Goal: Transaction & Acquisition: Book appointment/travel/reservation

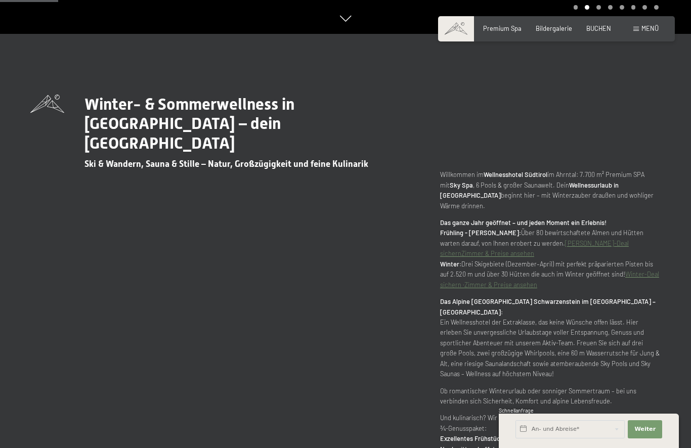
scroll to position [417, 0]
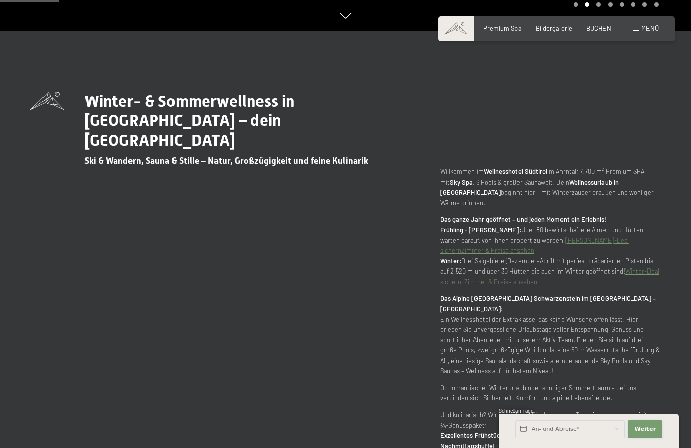
click at [656, 439] on button "Weiter Adressfelder ausblenden" at bounding box center [645, 429] width 34 height 18
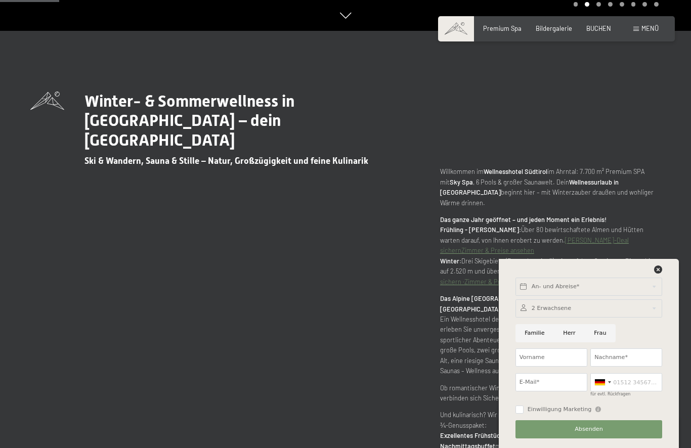
click at [617, 150] on div "Winter- & Sommerwellness in Südtirol – dein Luxury SPA Resort Ski & Wandern, Sa…" at bounding box center [345, 282] width 630 height 380
click at [443, 389] on p "Ob romantischer Winterurlaub oder sonniger Sommertraum – bei uns verbinden sich…" at bounding box center [550, 393] width 221 height 21
click at [656, 274] on icon at bounding box center [658, 270] width 8 height 8
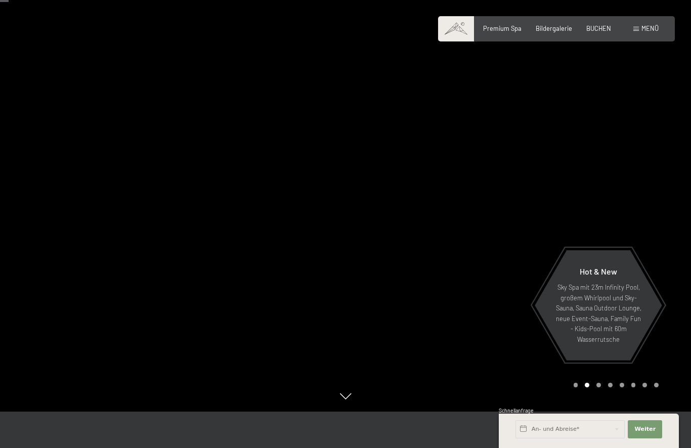
scroll to position [0, 0]
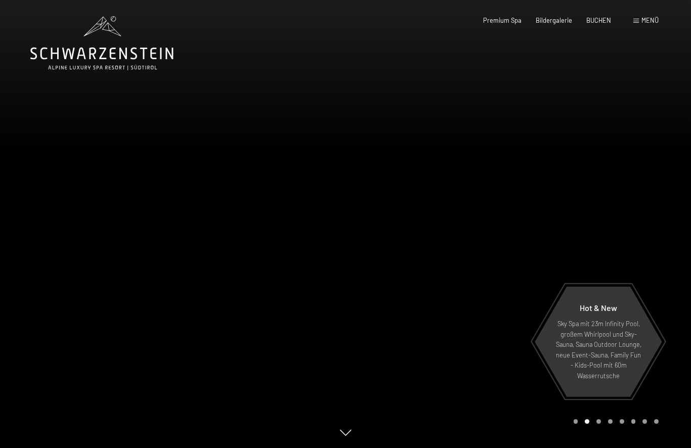
click at [632, 25] on div "Buchen Anfragen Premium Spa Bildergalerie BUCHEN Menü DE IT EN Gutschein Bilder…" at bounding box center [556, 20] width 204 height 9
click at [625, 25] on div "Buchen Anfragen Premium Spa Bildergalerie BUCHEN Menü DE IT EN Gutschein Bilder…" at bounding box center [556, 20] width 204 height 9
click at [631, 25] on div "Buchen Anfragen Premium Spa Bildergalerie BUCHEN Menü DE IT EN Gutschein Bilder…" at bounding box center [556, 20] width 204 height 9
click at [636, 21] on span at bounding box center [636, 21] width 6 height 5
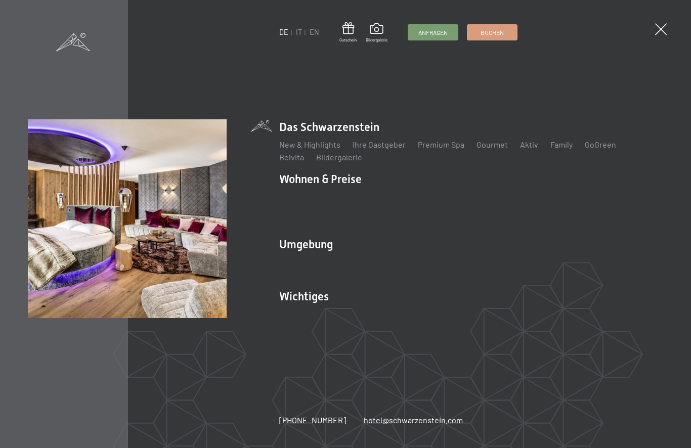
click at [443, 201] on link "Angebote" at bounding box center [445, 197] width 35 height 10
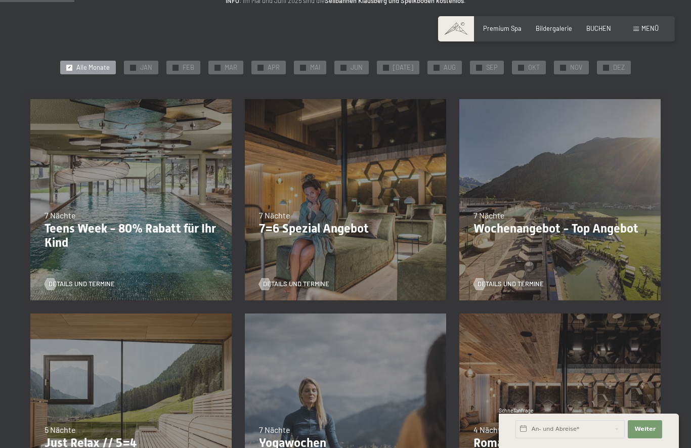
scroll to position [153, 0]
click at [613, 207] on div "05.10.2025–12.04.2026 14.05.2026–01.03.2027 7 Nächte Wochenangebot - Top Angebo…" at bounding box center [560, 199] width 214 height 214
click at [583, 206] on div "05.10.2025–12.04.2026 14.05.2026–01.03.2027 7 Nächte Wochenangebot - Top Angebo…" at bounding box center [560, 199] width 214 height 214
click at [589, 262] on div "05.10.2025–12.04.2026 14.05.2026–01.03.2027 7 Nächte Wochenangebot - Top Angebo…" at bounding box center [560, 199] width 214 height 214
click at [578, 268] on div "Details und Termine" at bounding box center [556, 277] width 167 height 21
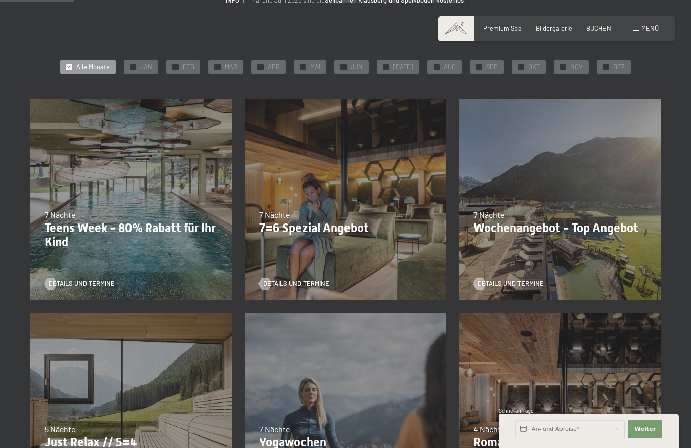
click at [581, 267] on div "Details und Termine" at bounding box center [556, 277] width 167 height 21
click at [587, 267] on div "Details und Termine" at bounding box center [556, 277] width 167 height 21
click at [589, 263] on div "05.10.2025–12.04.2026 14.05.2026–01.03.2027 7 Nächte Wochenangebot - Top Angebo…" at bounding box center [560, 199] width 214 height 214
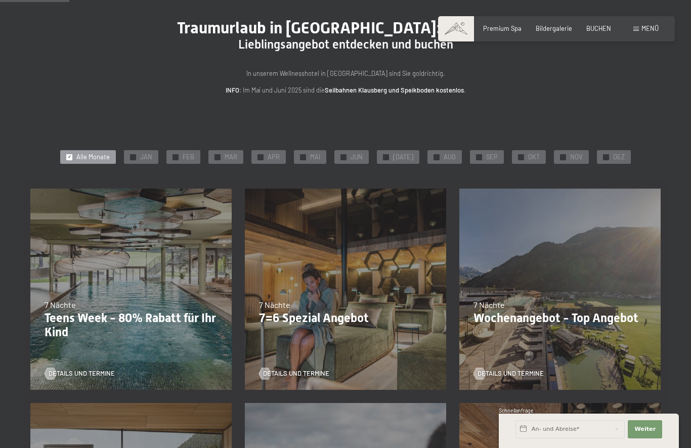
scroll to position [60, 0]
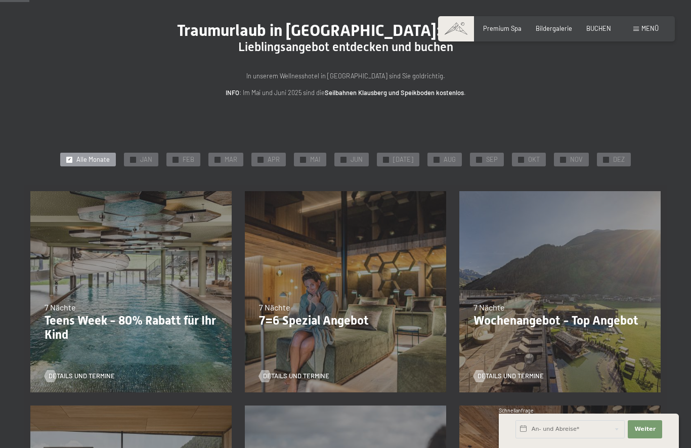
click at [567, 292] on div "05.10.2025–12.04.2026 14.05.2026–01.03.2027 7 Nächte Wochenangebot - Top Angebo…" at bounding box center [560, 292] width 214 height 214
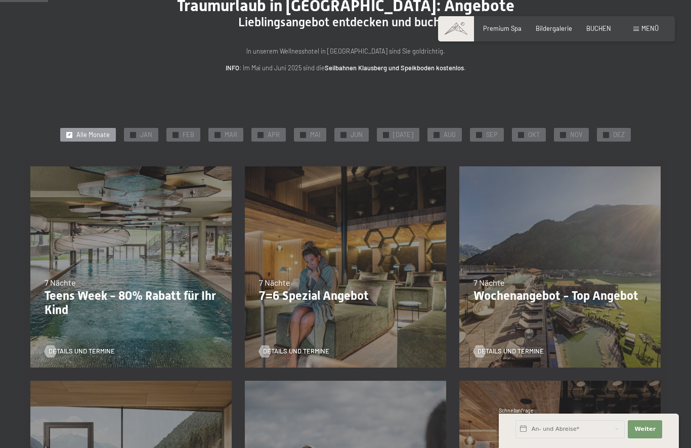
scroll to position [99, 0]
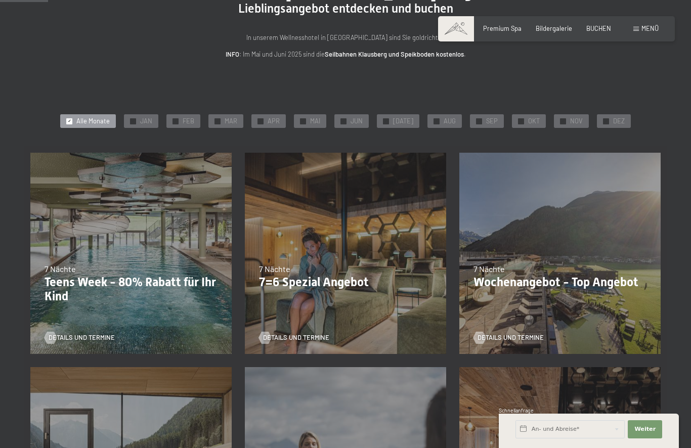
click at [549, 229] on div "05.10.2025–12.04.2026 14.05.2026–01.03.2027 7 Nächte Wochenangebot - Top Angebo…" at bounding box center [560, 253] width 214 height 214
click at [531, 236] on div "05.10.2025–12.04.2026 14.05.2026–01.03.2027 7 Nächte Wochenangebot - Top Angebo…" at bounding box center [560, 253] width 214 height 214
click at [492, 340] on span "Details und Termine" at bounding box center [510, 337] width 66 height 9
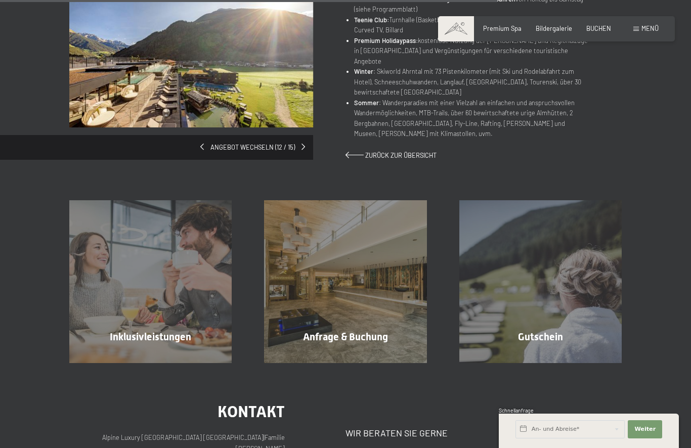
scroll to position [628, 0]
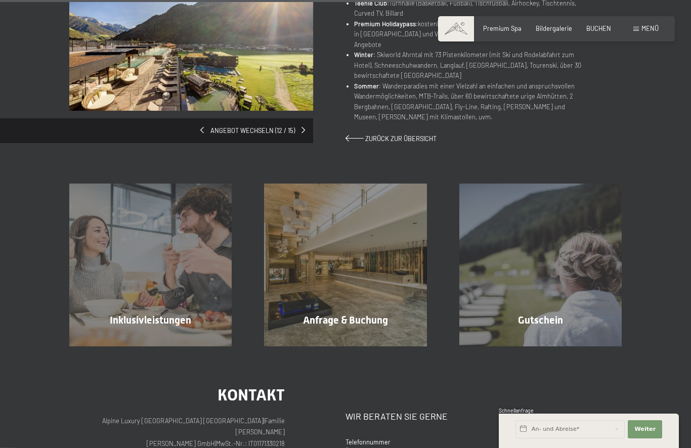
click at [144, 314] on span "Inklusivleistungen" at bounding box center [150, 320] width 81 height 12
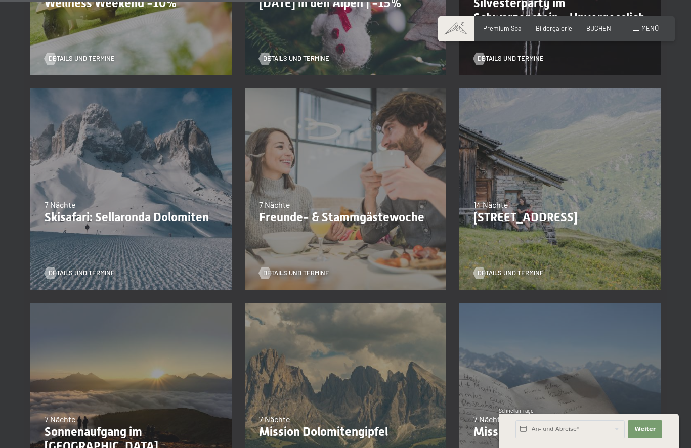
scroll to position [803, 0]
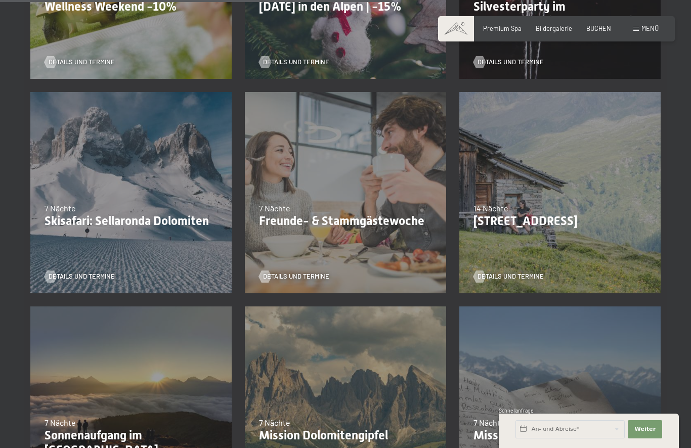
click at [157, 193] on div "24.01.–09.02.2026 7 Nächte Skisafari: Sellaronda Dolomiten Details und Termine" at bounding box center [131, 192] width 214 height 214
click at [126, 253] on div "24.01.–09.02.2026 7 Nächte Skisafari: Sellaronda Dolomiten Details und Termine" at bounding box center [131, 192] width 214 height 214
click at [76, 279] on span "Details und Termine" at bounding box center [82, 276] width 66 height 9
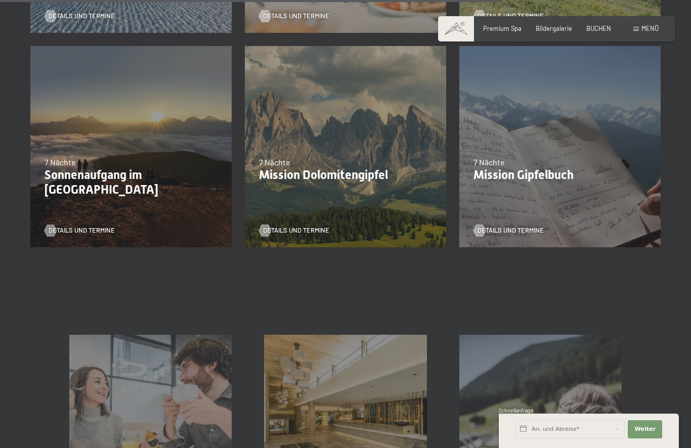
scroll to position [1035, 0]
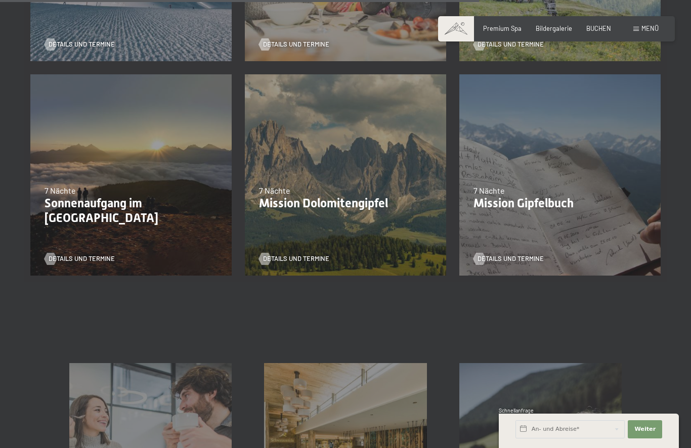
click at [371, 164] on div "06.09.–27.09.2026 7 Nächte Mission Dolomitengipfel Details und Termine" at bounding box center [345, 175] width 214 height 214
click at [379, 163] on div "06.09.–27.09.2026 7 Nächte Mission Dolomitengipfel Details und Termine" at bounding box center [345, 175] width 214 height 214
click at [268, 255] on div at bounding box center [264, 259] width 7 height 12
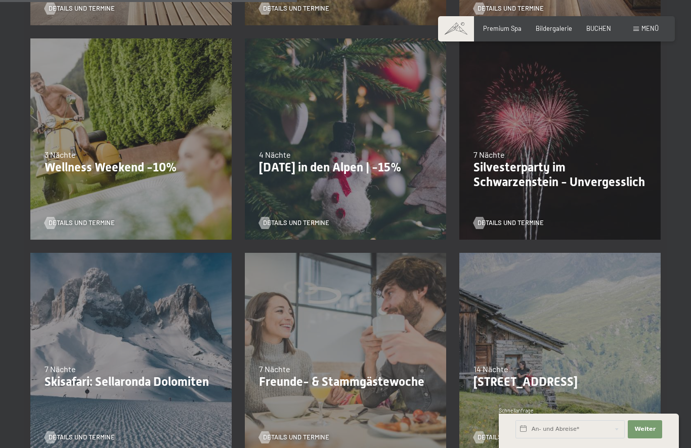
scroll to position [642, 0]
click at [549, 161] on p "Silvesterparty im Schwarzenstein - Unvergesslich" at bounding box center [559, 174] width 173 height 29
click at [487, 218] on link "Details und Termine" at bounding box center [508, 222] width 70 height 9
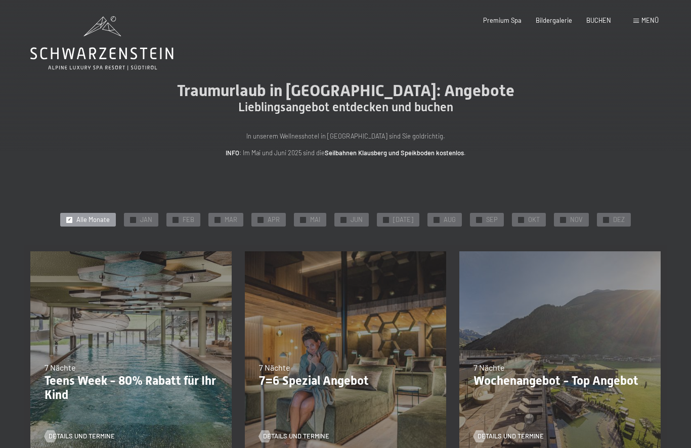
click at [320, 217] on span "MAI" at bounding box center [315, 219] width 10 height 9
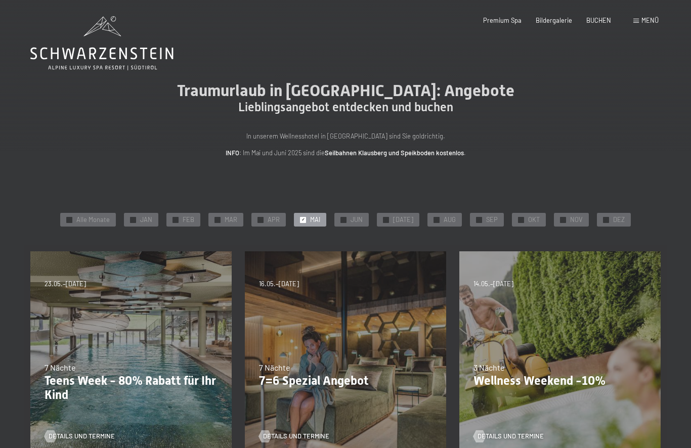
click at [360, 217] on span "JUN" at bounding box center [357, 219] width 12 height 9
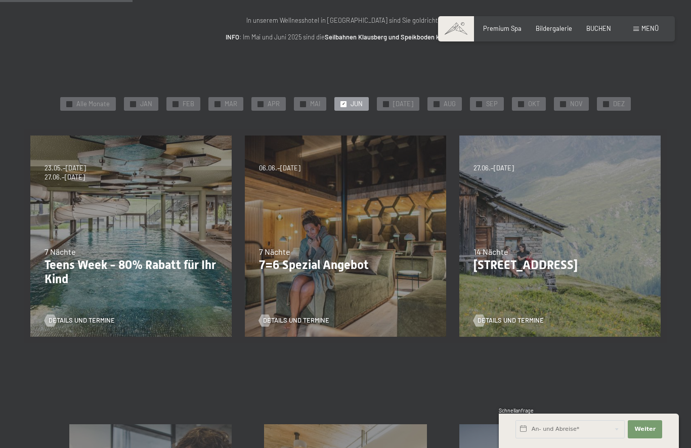
scroll to position [116, 0]
click at [330, 259] on p "7=6 Spezial Angebot" at bounding box center [345, 264] width 173 height 15
click at [335, 223] on div "05.10.–26.10.2025 01.11.–21.12.2025 10.01.–01.02.2026 07.03.–29.03.2026 16.05.–…" at bounding box center [345, 235] width 214 height 214
click at [269, 323] on div at bounding box center [264, 320] width 7 height 12
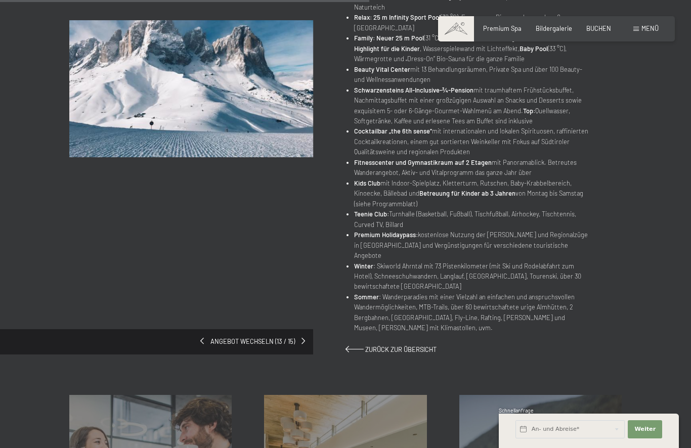
scroll to position [497, 0]
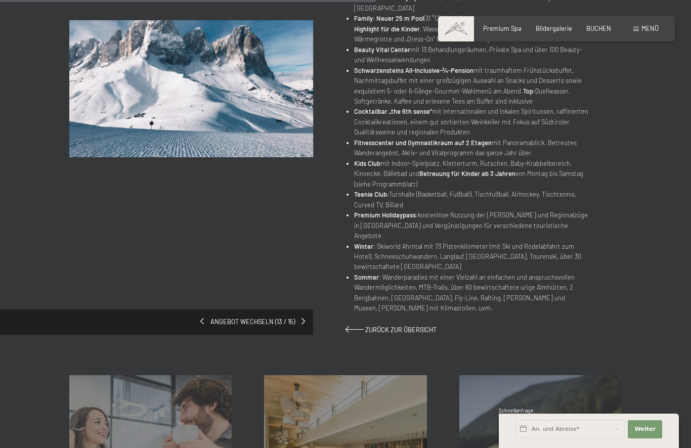
click at [222, 318] on span "Angebot wechseln (13 / 15)" at bounding box center [253, 322] width 98 height 9
click at [206, 318] on span "Angebot wechseln (13 / 15)" at bounding box center [253, 322] width 98 height 9
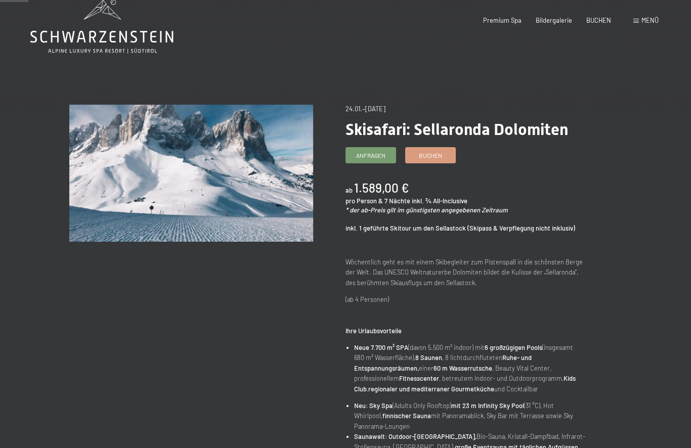
scroll to position [0, 0]
